Goal: Check status

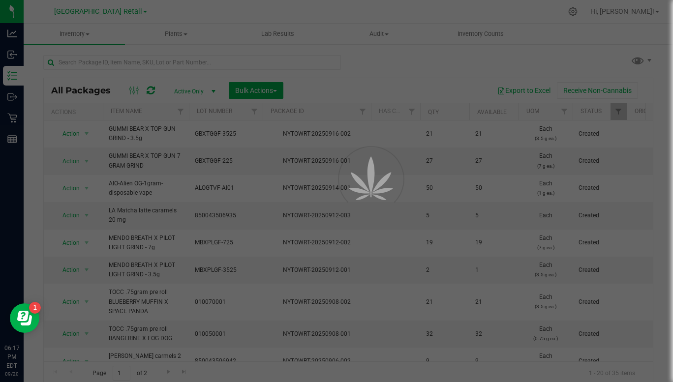
scroll to position [1, 0]
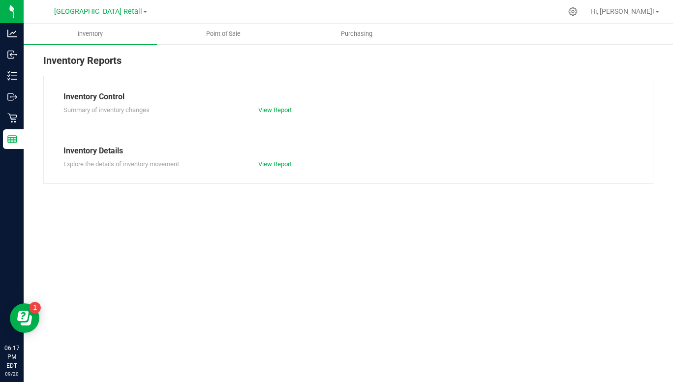
click at [131, 14] on span "[GEOGRAPHIC_DATA] Retail" at bounding box center [98, 11] width 88 height 8
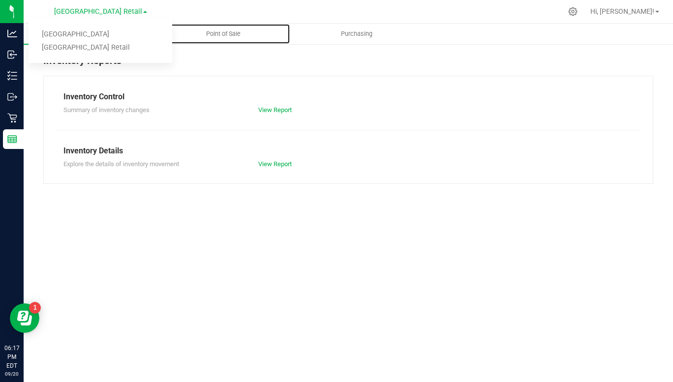
click at [227, 37] on span "Point of Sale" at bounding box center [223, 34] width 61 height 9
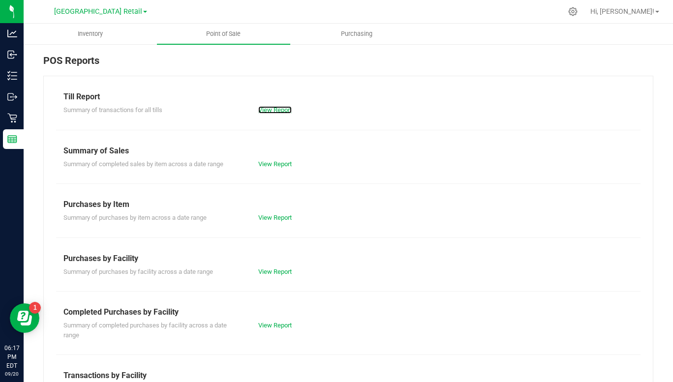
click at [279, 111] on link "View Report" at bounding box center [274, 109] width 33 height 7
